Goal: Check status: Check status

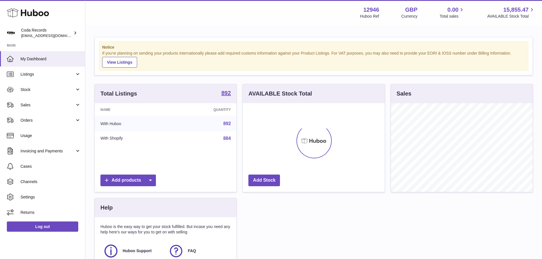
scroll to position [89, 142]
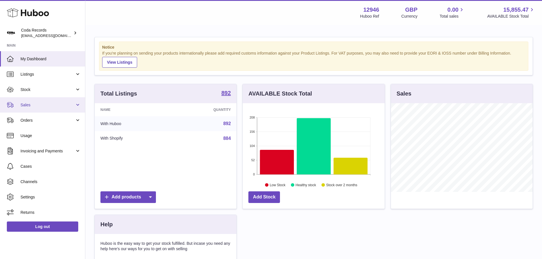
click at [58, 106] on span "Sales" at bounding box center [47, 104] width 54 height 5
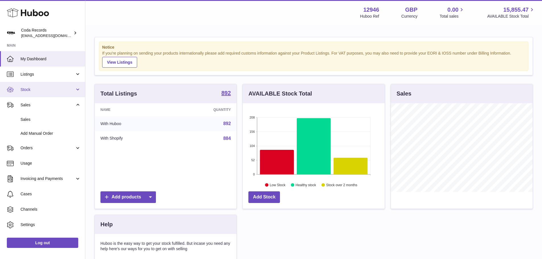
click at [43, 93] on link "Stock" at bounding box center [42, 89] width 85 height 15
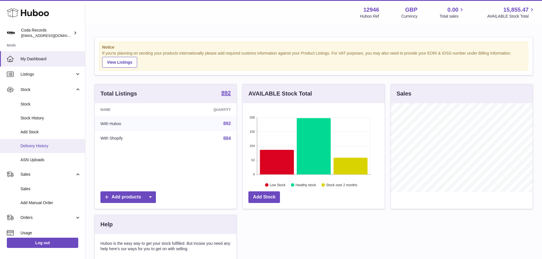
click at [39, 147] on span "Delivery History" at bounding box center [50, 145] width 60 height 5
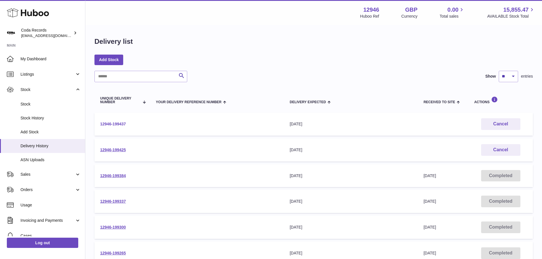
click at [120, 122] on link "12946-199437" at bounding box center [113, 124] width 26 height 5
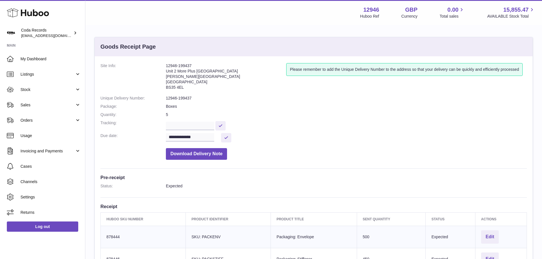
drag, startPoint x: 196, startPoint y: 63, endPoint x: 165, endPoint y: 66, distance: 30.8
click at [165, 66] on dl "**********" at bounding box center [313, 113] width 426 height 100
copy dl "12946-199437"
drag, startPoint x: 195, startPoint y: 88, endPoint x: 159, endPoint y: 70, distance: 39.8
click at [159, 70] on dl "**********" at bounding box center [313, 113] width 426 height 100
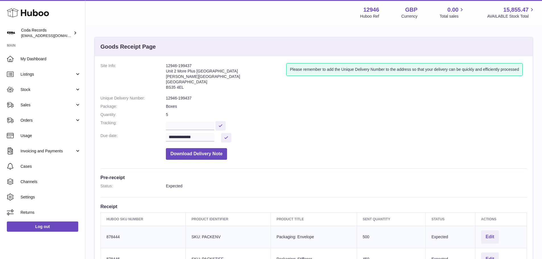
copy dl "12946-199437 Unit 2 More Plus Central Park Hudson Ave Severn Beach BS35 4EL"
